Goal: Ask a question

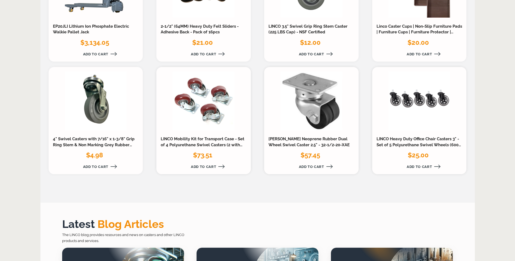
scroll to position [679, 0]
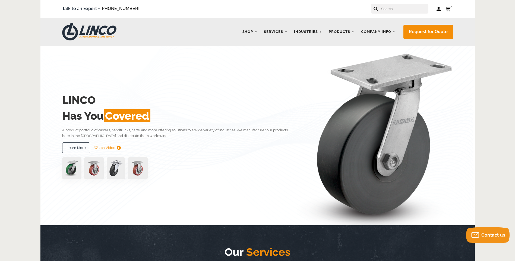
scroll to position [0, 0]
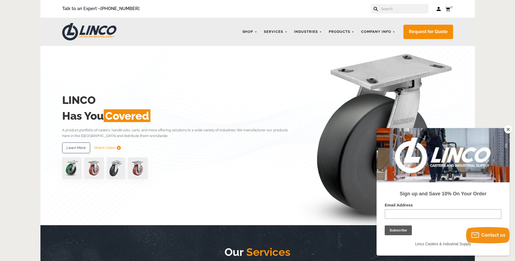
click at [508, 129] on button "Close" at bounding box center [509, 130] width 8 height 8
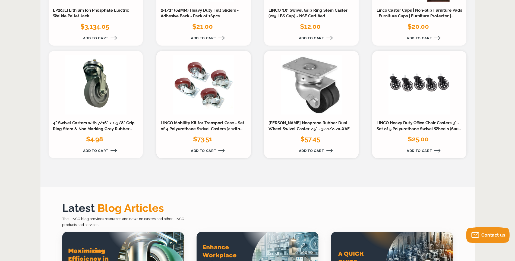
scroll to position [598, 0]
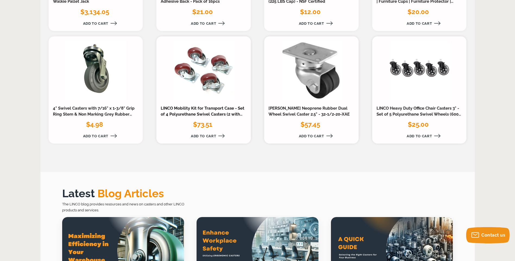
click at [220, 114] on link "LINCO Mobility Kit for Transport Case - Set of 4 Polyurethane Swivel Casters (2…" at bounding box center [203, 114] width 84 height 17
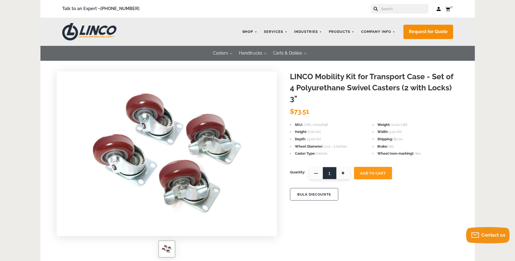
click at [255, 32] on link "Shop" at bounding box center [250, 32] width 20 height 11
click at [258, 32] on link "Shop" at bounding box center [250, 32] width 20 height 11
click at [248, 32] on link "Shop" at bounding box center [250, 32] width 20 height 11
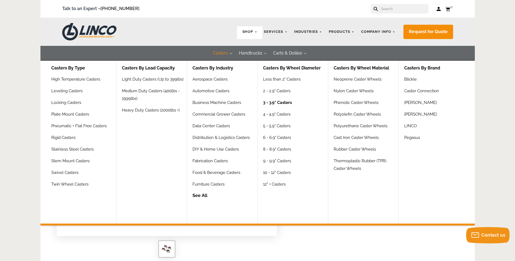
click at [277, 104] on link "3 - 3.9" Casters" at bounding box center [277, 105] width 29 height 12
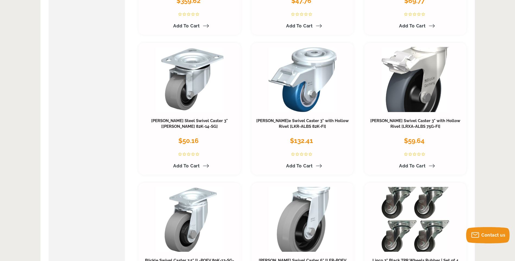
scroll to position [2038, 0]
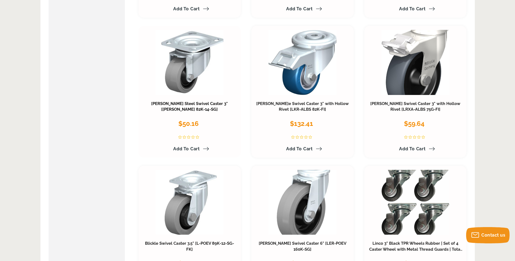
click at [190, 104] on link "Blickle Steel Swivel Caster 3" [LK-POEV 82K-14-SG]" at bounding box center [189, 106] width 77 height 11
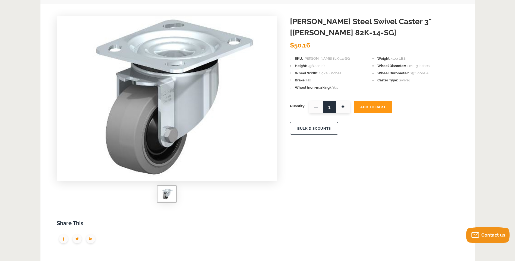
scroll to position [163, 0]
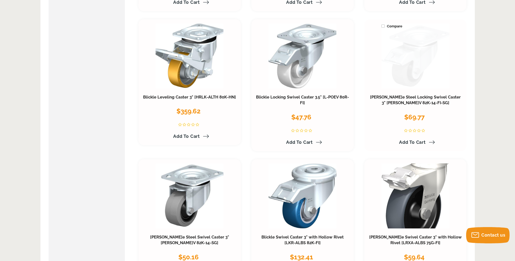
scroll to position [1902, 0]
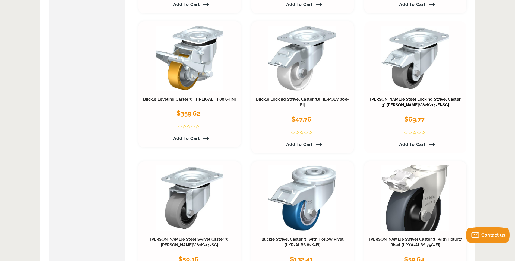
click at [415, 104] on link "Blickle Steel Locking Swivel Caster 3" [LK-POEV 82K-14-FI-SG]" at bounding box center [415, 102] width 91 height 11
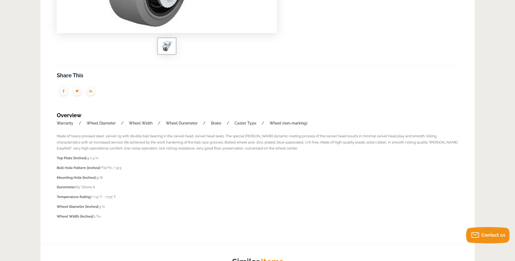
scroll to position [299, 0]
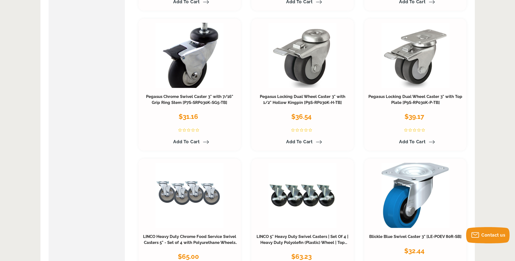
scroll to position [1549, 0]
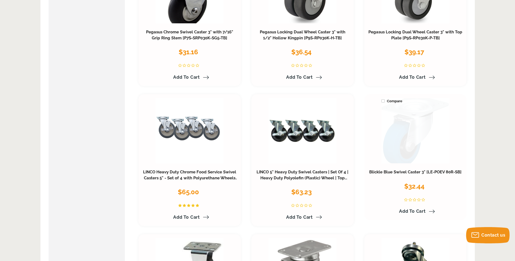
click at [420, 146] on link at bounding box center [416, 130] width 68 height 65
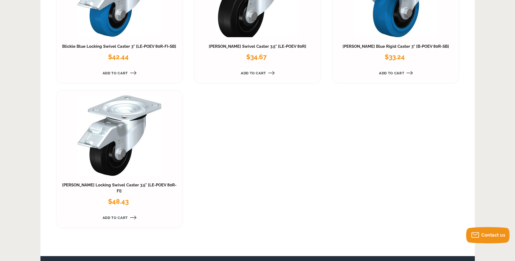
scroll to position [543, 0]
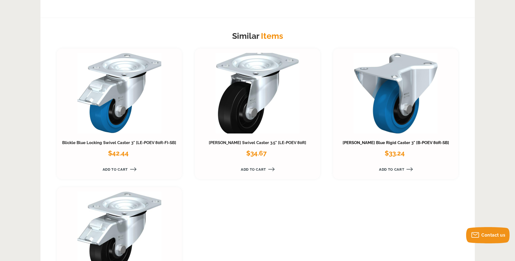
click at [416, 142] on link "[PERSON_NAME] Blue Rigid Caster 3" [B-POEV 80R-SB]" at bounding box center [396, 142] width 107 height 5
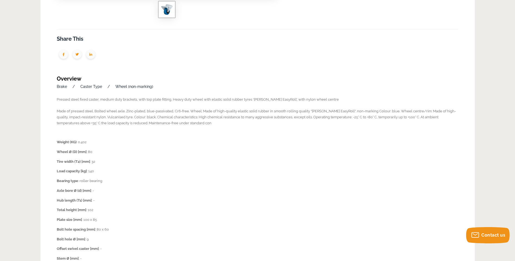
scroll to position [245, 0]
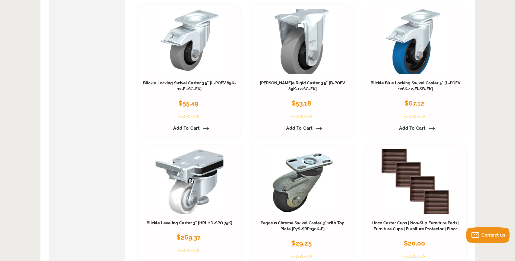
scroll to position [1033, 0]
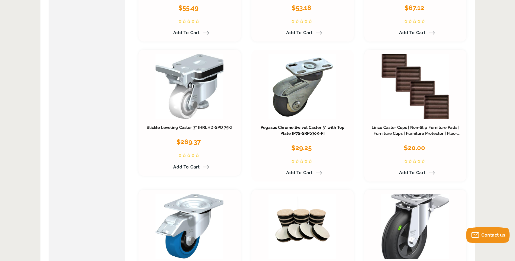
click at [311, 129] on link "Pegasus Chrome Swivel Caster 3" with Top Plate [P7S-SRP030K-P]" at bounding box center [303, 130] width 84 height 11
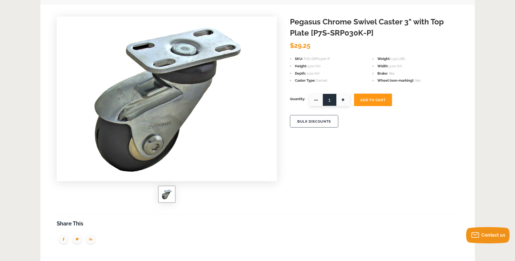
scroll to position [54, 0]
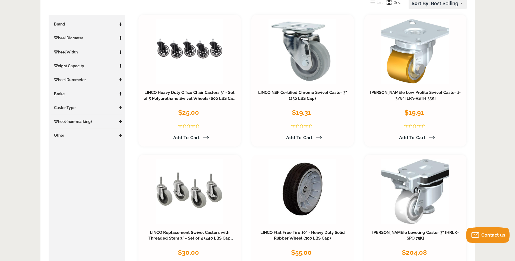
scroll to position [82, 0]
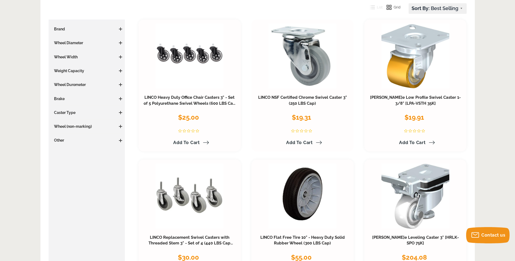
click at [299, 100] on h3 "LINCO NSF Certified Chrome Swivel Caster 3" (250 LBS Cap)" at bounding box center [303, 101] width 94 height 12
click at [293, 96] on link "LINCO NSF Certified Chrome Swivel Caster 3" (250 LBS Cap)" at bounding box center [302, 100] width 89 height 11
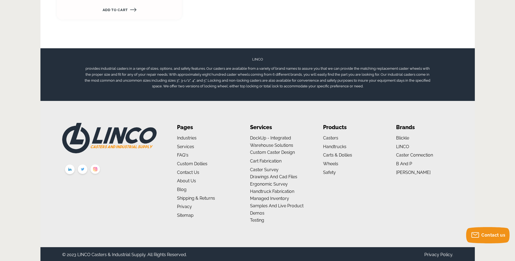
scroll to position [986, 0]
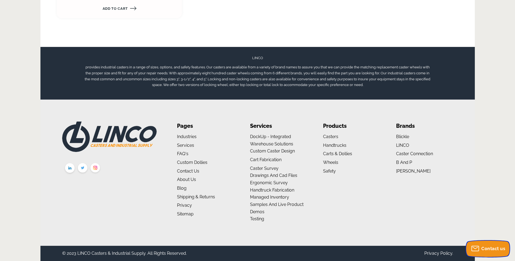
click at [482, 248] on span "Contact us" at bounding box center [494, 248] width 24 height 5
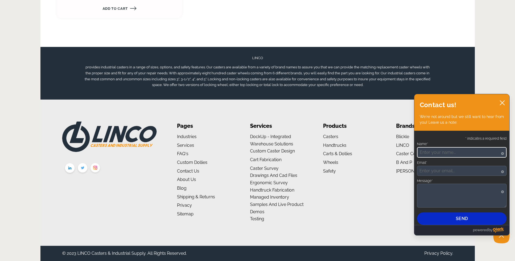
click at [438, 153] on input "Name*" at bounding box center [462, 152] width 90 height 11
type input "Gaby"
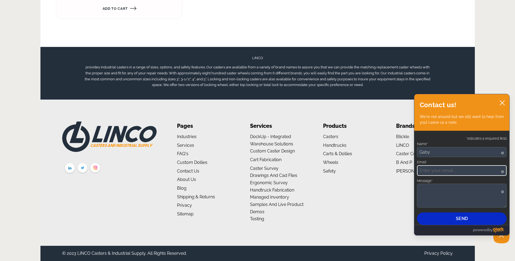
click at [442, 173] on input "Email*" at bounding box center [462, 170] width 90 height 11
type input "[EMAIL_ADDRESS][DOMAIN_NAME]"
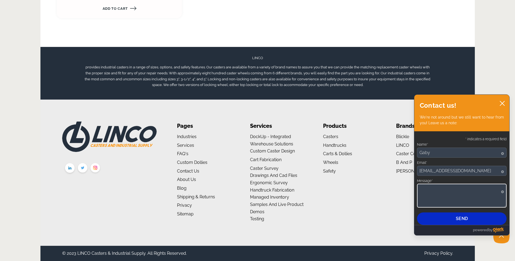
click at [426, 187] on textarea "Message*" at bounding box center [462, 196] width 90 height 24
type textarea "Hi Do you have a caster with a plate 2x2 we would need Qty:8"
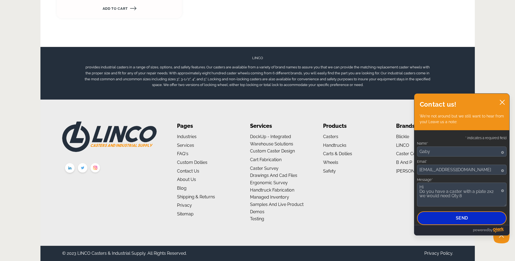
click at [482, 216] on button "Send" at bounding box center [462, 219] width 90 height 14
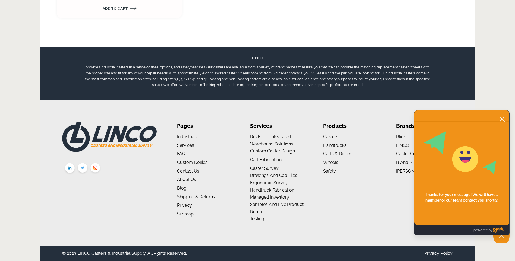
click at [504, 118] on icon "close chatbox" at bounding box center [502, 119] width 5 height 5
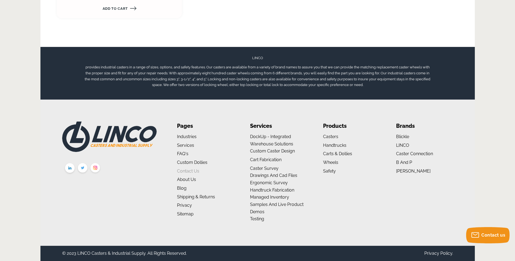
click at [196, 170] on link "Contact Us" at bounding box center [188, 171] width 22 height 5
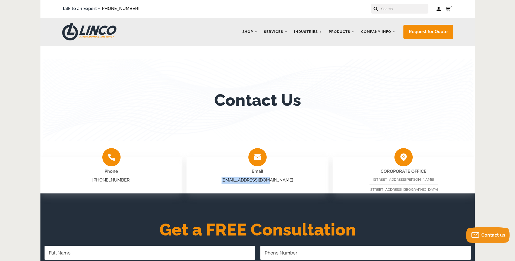
drag, startPoint x: 284, startPoint y: 179, endPoint x: 236, endPoint y: 181, distance: 47.6
click at [236, 181] on div "Email sales@shoplinco.com" at bounding box center [258, 175] width 142 height 36
copy link "sales@shoplinco.com"
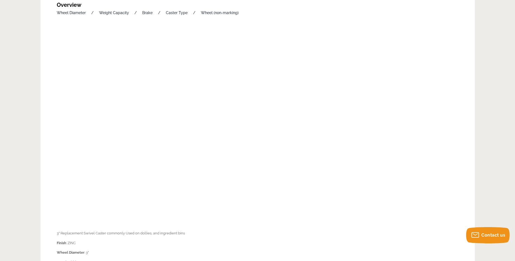
scroll to position [306, 0]
